Goal: Transaction & Acquisition: Download file/media

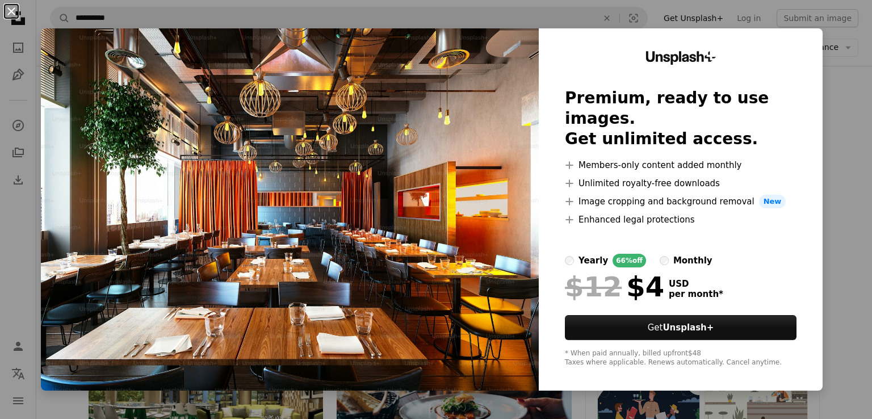
click at [11, 7] on button "An X shape" at bounding box center [12, 12] width 14 height 14
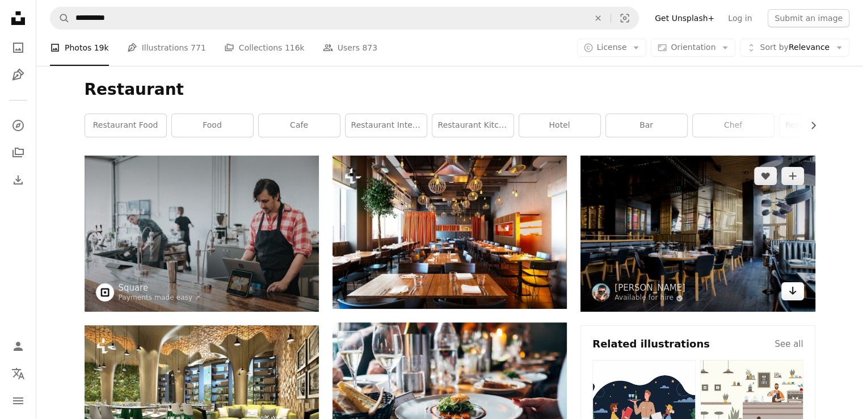
click at [799, 294] on link "Arrow pointing down" at bounding box center [792, 291] width 23 height 18
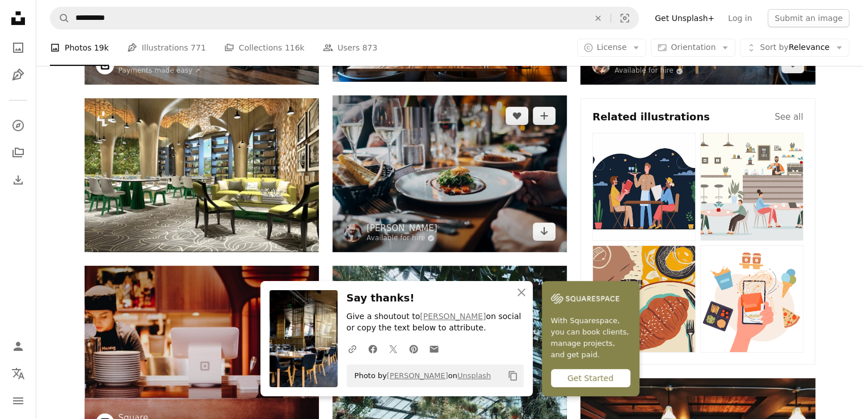
scroll to position [227, 0]
click at [550, 229] on link "Arrow pointing down" at bounding box center [544, 231] width 23 height 18
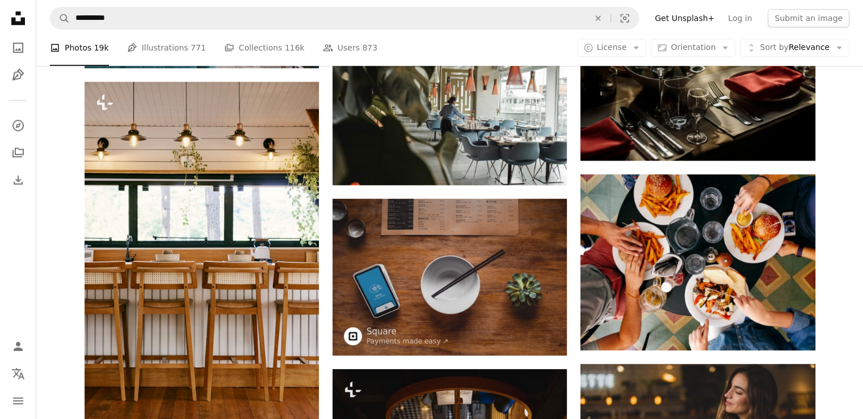
scroll to position [851, 0]
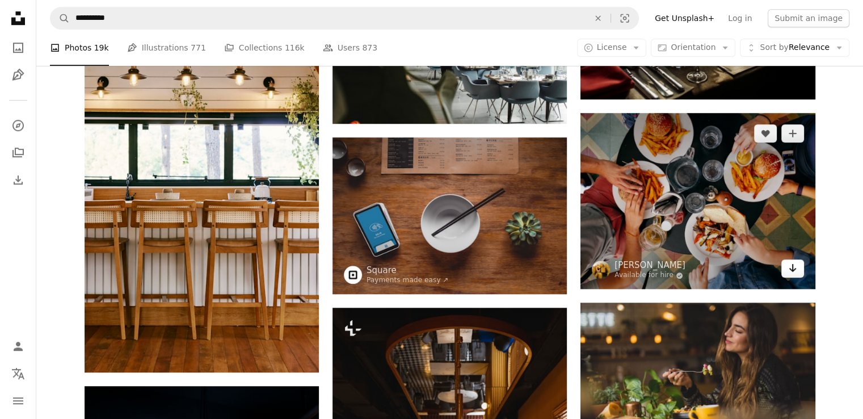
click at [797, 268] on link "Arrow pointing down" at bounding box center [792, 268] width 23 height 18
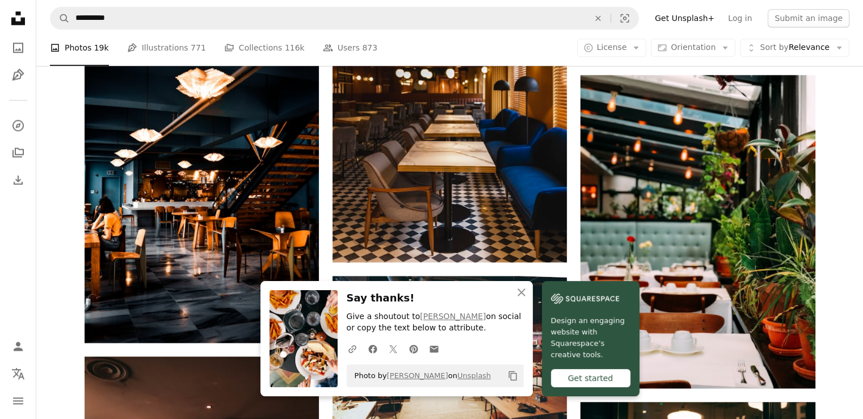
scroll to position [1362, 0]
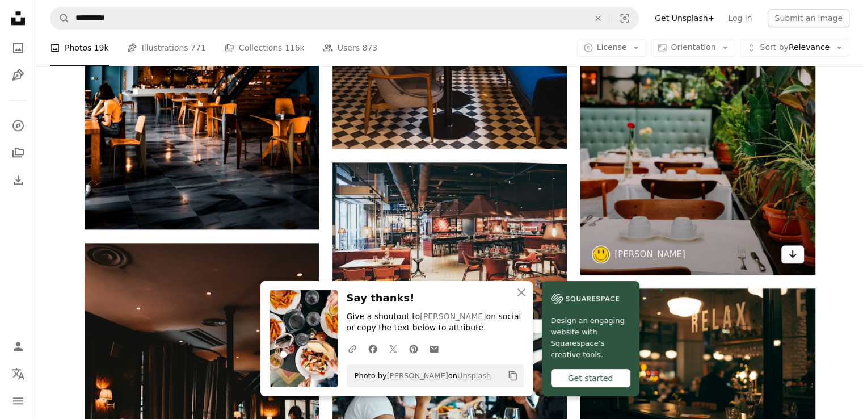
click at [797, 259] on link "Arrow pointing down" at bounding box center [792, 254] width 23 height 18
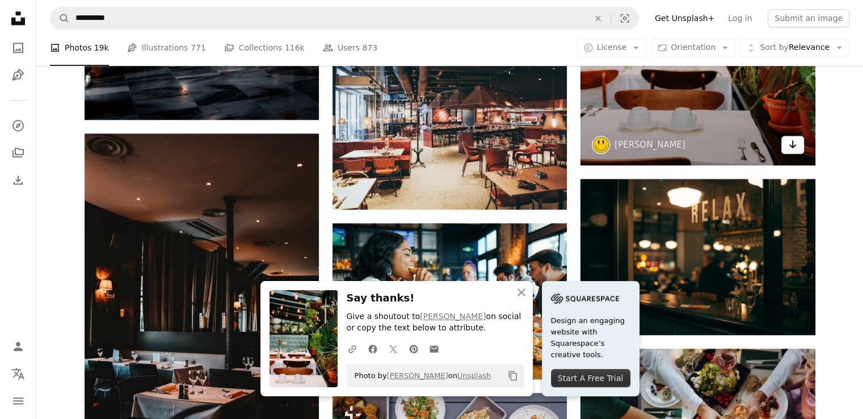
scroll to position [1475, 0]
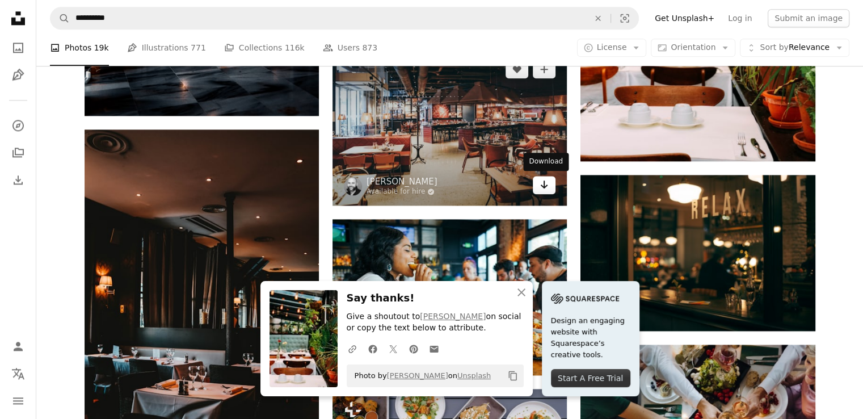
click at [545, 190] on icon "Arrow pointing down" at bounding box center [544, 185] width 9 height 14
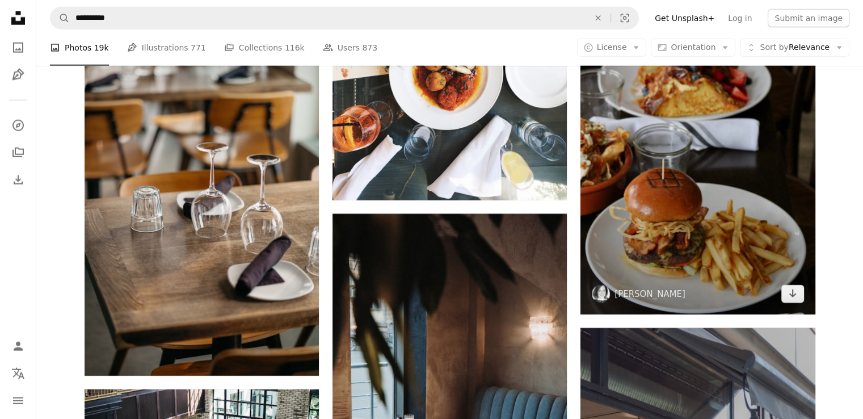
scroll to position [2837, 0]
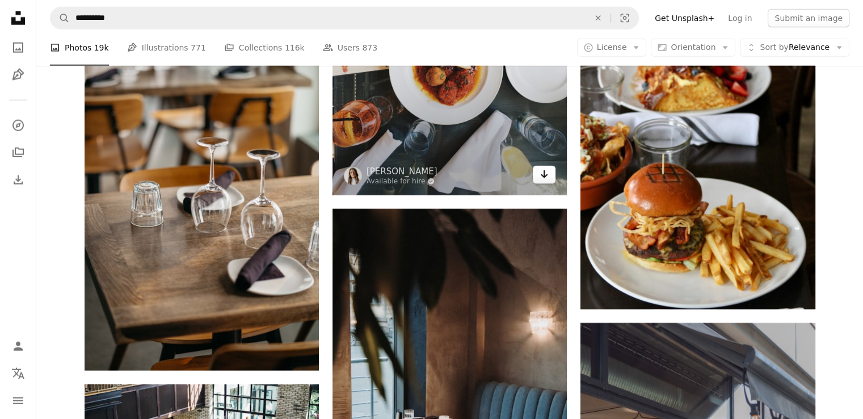
click at [546, 178] on icon "Arrow pointing down" at bounding box center [544, 174] width 9 height 14
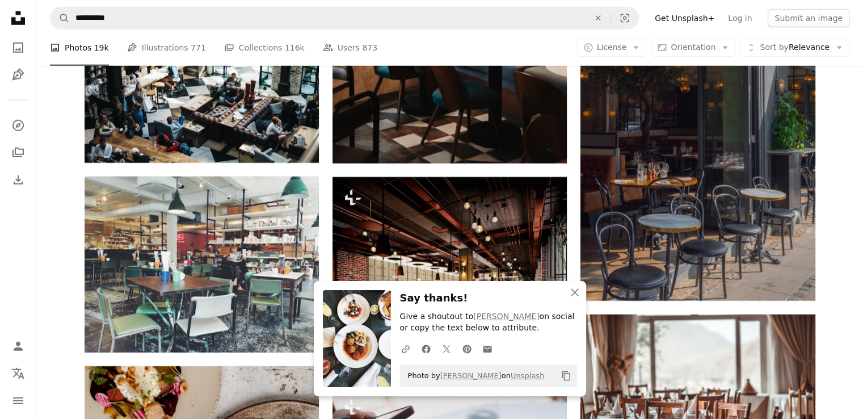
scroll to position [3291, 0]
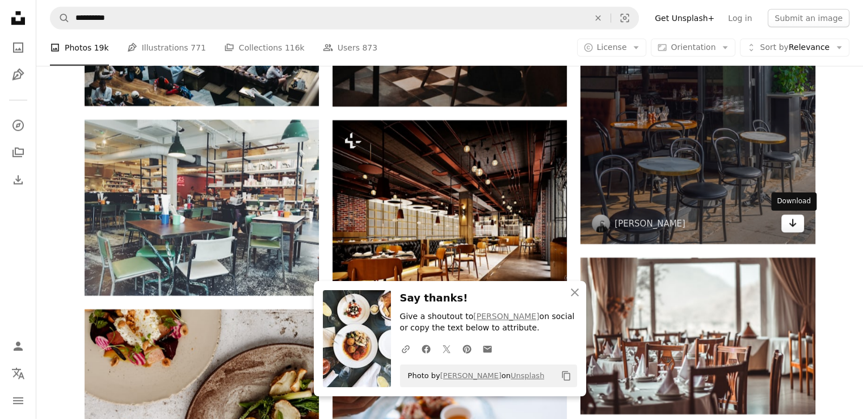
click at [795, 230] on icon "Arrow pointing down" at bounding box center [792, 223] width 9 height 14
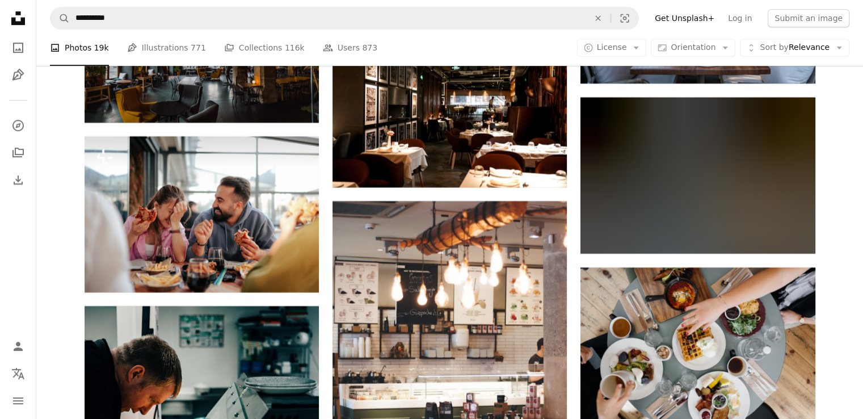
scroll to position [5164, 0]
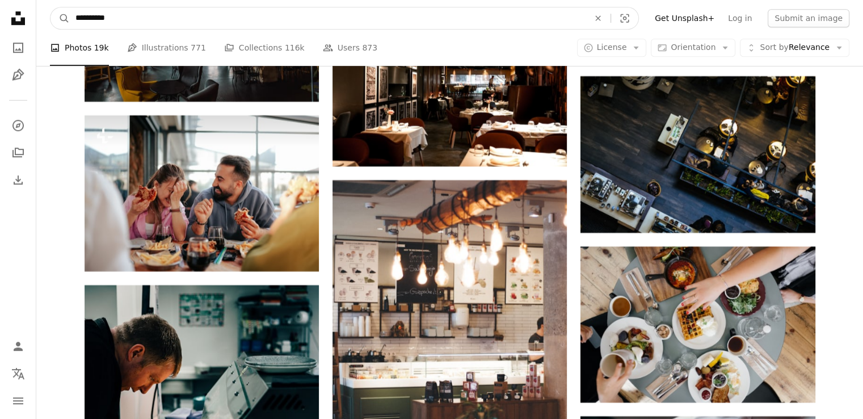
click at [128, 20] on input "**********" at bounding box center [328, 18] width 516 height 22
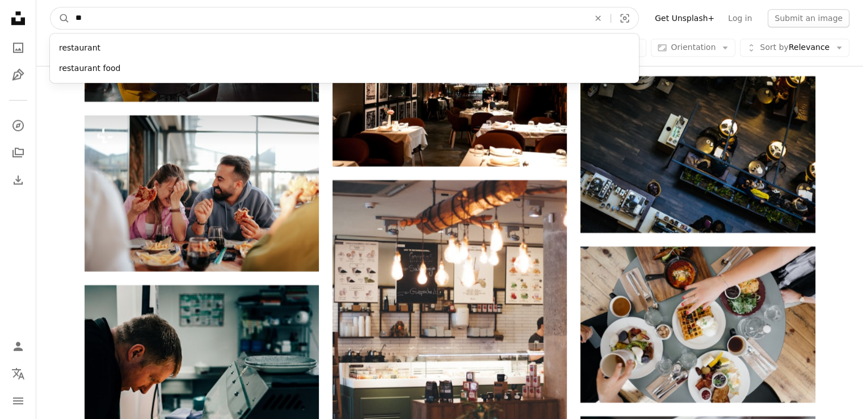
type input "*"
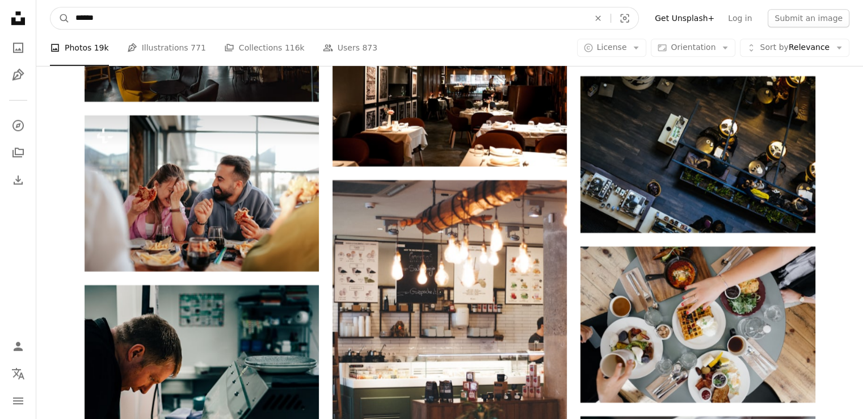
type input "******"
click at [51, 7] on button "A magnifying glass" at bounding box center [60, 18] width 19 height 22
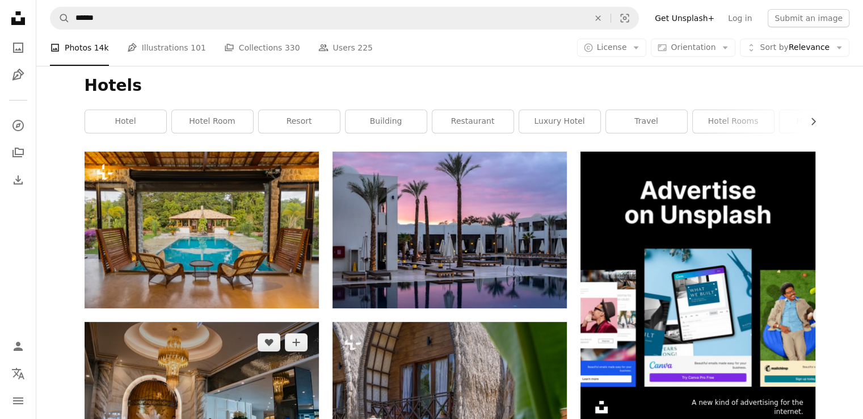
scroll to position [227, 0]
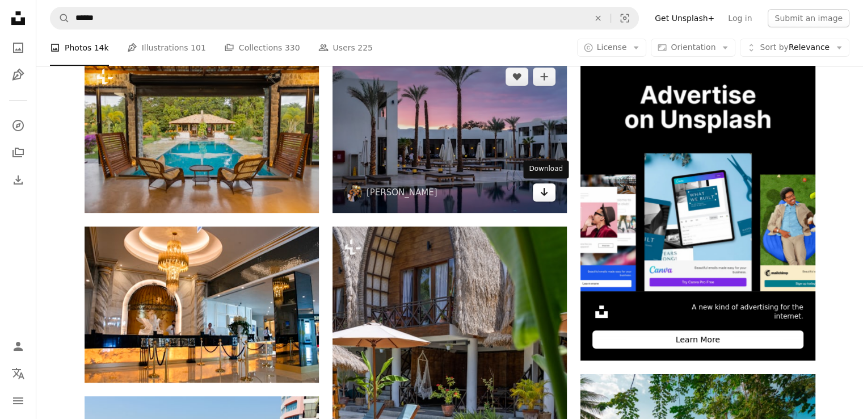
click at [549, 197] on link "Arrow pointing down" at bounding box center [544, 192] width 23 height 18
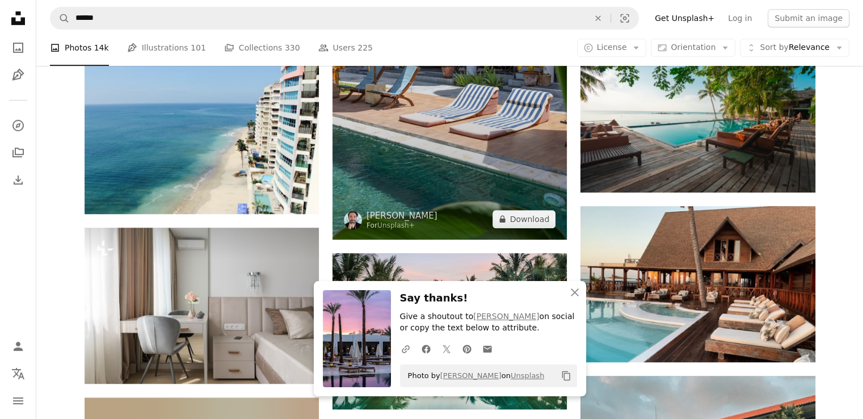
scroll to position [567, 0]
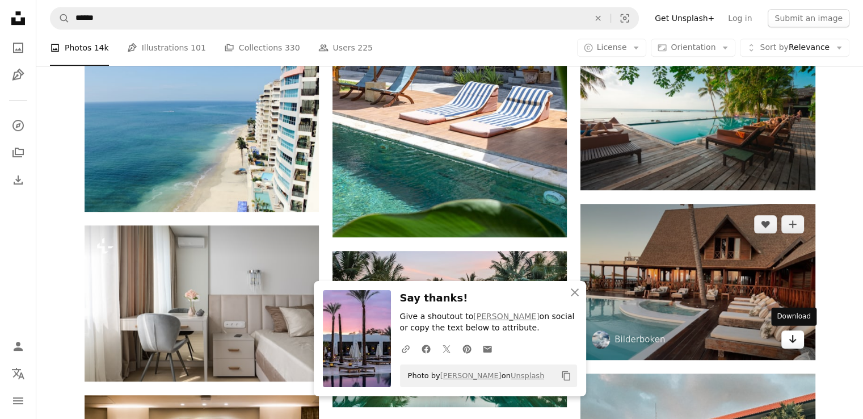
click at [791, 339] on icon "Arrow pointing down" at bounding box center [792, 339] width 9 height 14
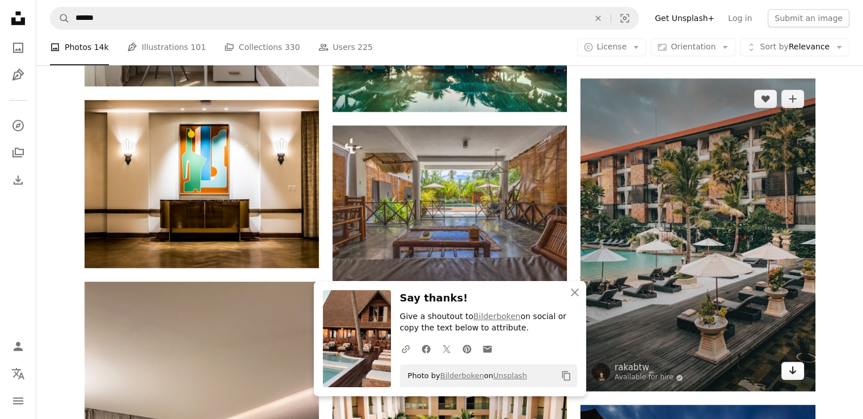
scroll to position [908, 0]
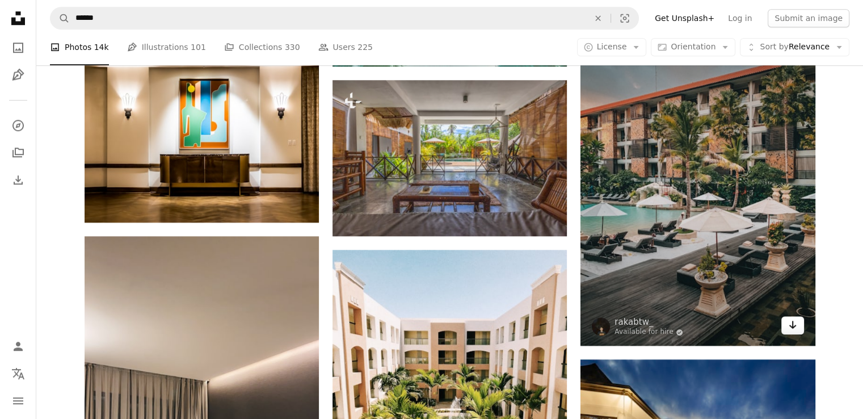
click at [789, 325] on icon "Download" at bounding box center [792, 325] width 7 height 8
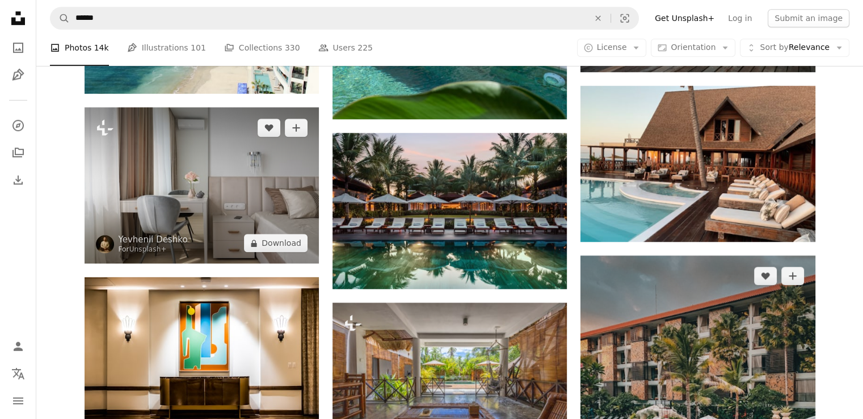
scroll to position [567, 0]
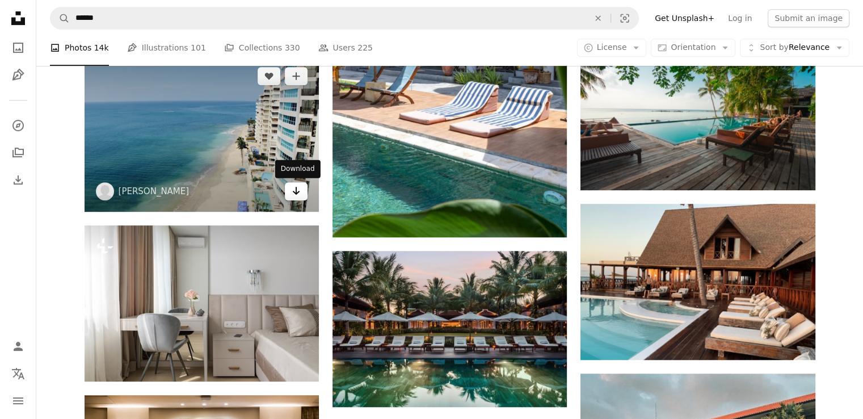
click at [298, 193] on icon "Arrow pointing down" at bounding box center [296, 191] width 9 height 14
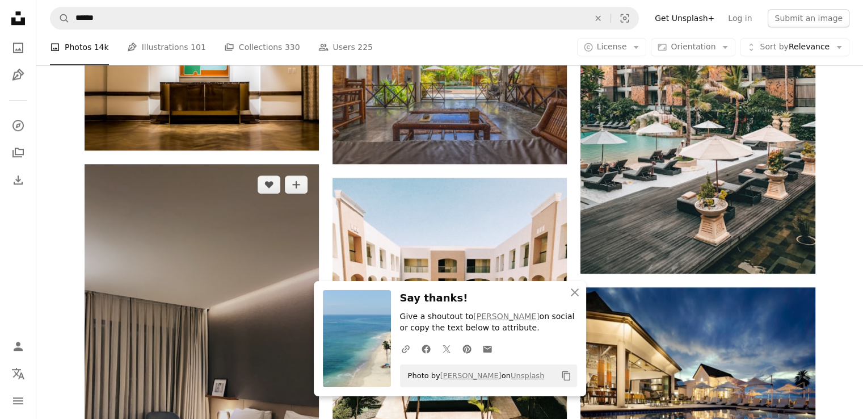
scroll to position [1078, 0]
